Goal: Transaction & Acquisition: Purchase product/service

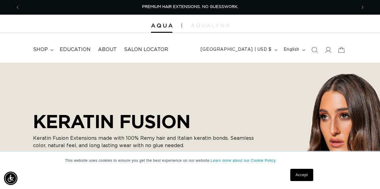
scroll to position [15, 0]
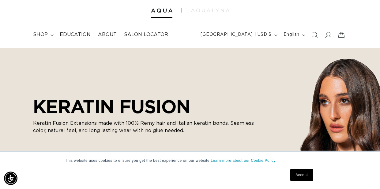
click at [307, 176] on link "Accept" at bounding box center [301, 175] width 23 height 12
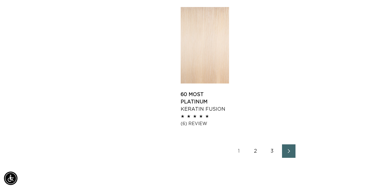
scroll to position [0, 0]
click at [257, 158] on link "2" at bounding box center [255, 151] width 13 height 13
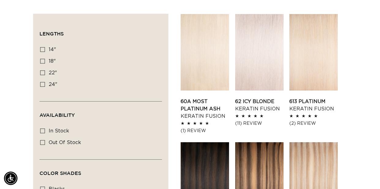
scroll to position [0, 673]
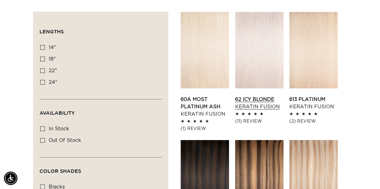
click at [264, 98] on link "62 Icy Blonde Keratin Fusion" at bounding box center [259, 103] width 48 height 15
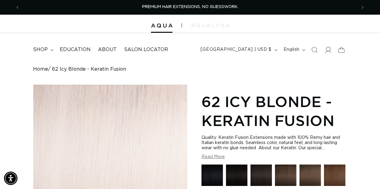
click at [329, 50] on icon at bounding box center [328, 50] width 6 height 6
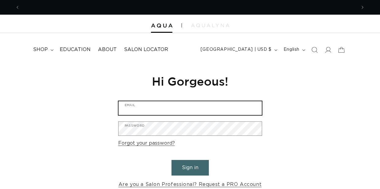
type input "[EMAIL_ADDRESS][DOMAIN_NAME]"
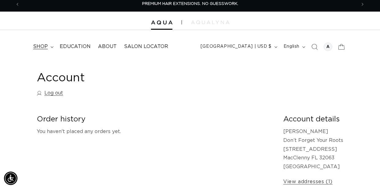
click at [51, 46] on icon at bounding box center [52, 47] width 3 height 2
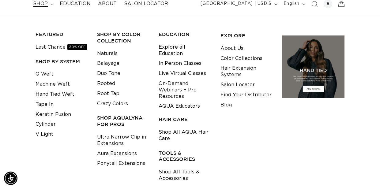
scroll to position [0, 673]
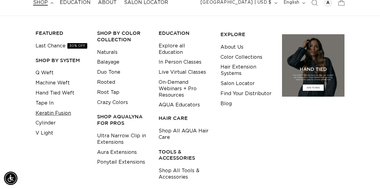
click at [64, 111] on link "Keratin Fusion" at bounding box center [54, 113] width 36 height 10
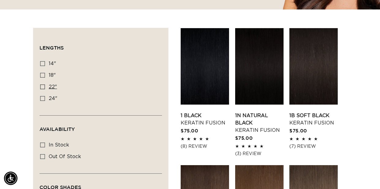
click at [42, 88] on icon at bounding box center [42, 87] width 5 height 5
click at [42, 88] on input "22" 22" (34 products)" at bounding box center [42, 87] width 5 height 5
checkbox input "true"
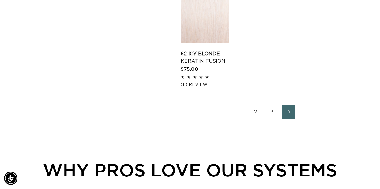
scroll to position [0, 337]
click at [257, 119] on link "2" at bounding box center [255, 111] width 13 height 13
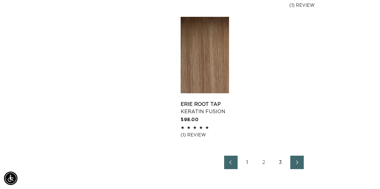
scroll to position [865, 0]
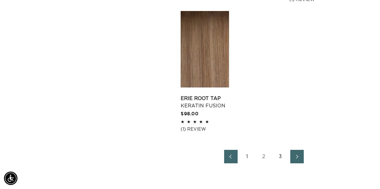
click at [248, 163] on link "1" at bounding box center [247, 156] width 13 height 13
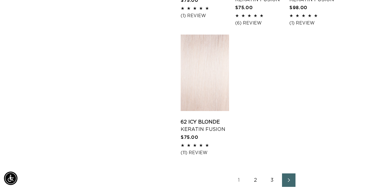
scroll to position [863, 0]
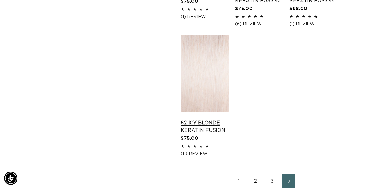
click at [205, 134] on link "62 Icy Blonde Keratin Fusion" at bounding box center [205, 126] width 48 height 15
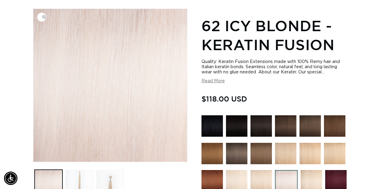
scroll to position [78, 0]
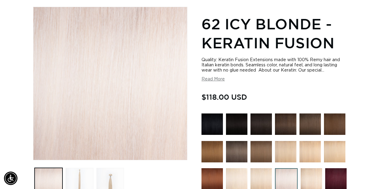
click at [218, 81] on button "Read More" at bounding box center [213, 79] width 23 height 5
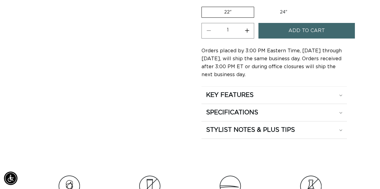
scroll to position [571, 0]
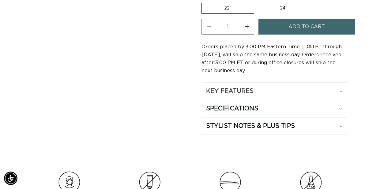
click at [340, 89] on div "KEY FEATURES" at bounding box center [274, 91] width 136 height 8
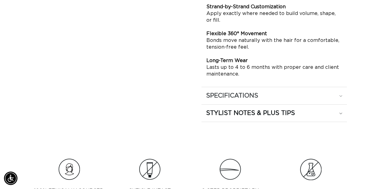
scroll to position [0, 673]
click at [341, 95] on icon at bounding box center [340, 96] width 3 height 2
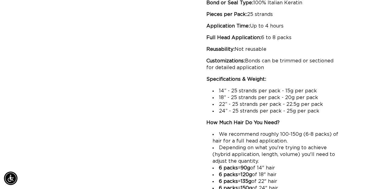
scroll to position [0, 0]
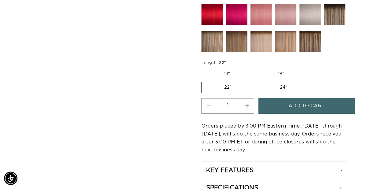
click at [247, 104] on button "Increase quantity for 62 Icy Blonde - Keratin Fusion" at bounding box center [247, 106] width 14 height 16
type input "2"
click at [307, 107] on span "Add to cart" at bounding box center [307, 106] width 36 height 16
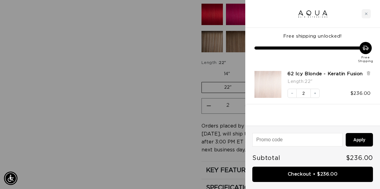
click at [168, 128] on div at bounding box center [190, 94] width 380 height 189
